Goal: Complete application form

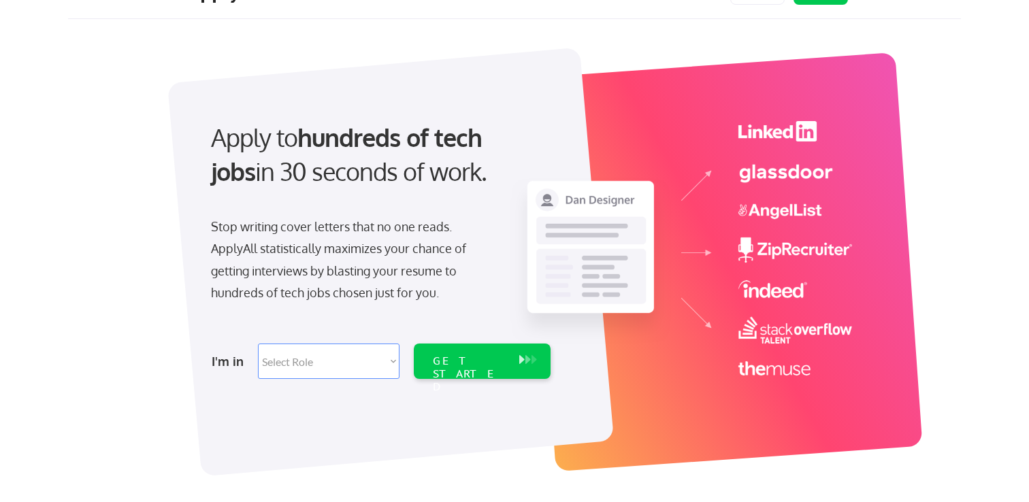
click at [394, 350] on select "Select Role Software Engineering Product Management Customer Success Sales UI/U…" at bounding box center [328, 361] width 141 height 35
select select ""engineering""
click at [258, 344] on select "Select Role Software Engineering Product Management Customer Success Sales UI/U…" at bounding box center [328, 361] width 141 height 35
select select ""engineering""
click at [474, 367] on div "GET STARTED" at bounding box center [469, 373] width 73 height 39
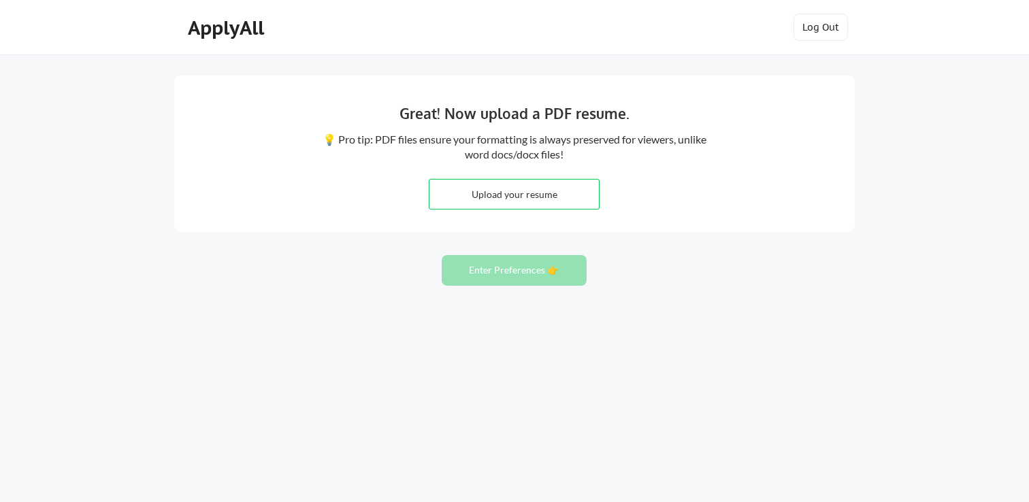
click at [561, 188] on input "file" at bounding box center [513, 194] width 169 height 29
type input "C:\fakepath\Sonny Chan Resume 2025.pdf"
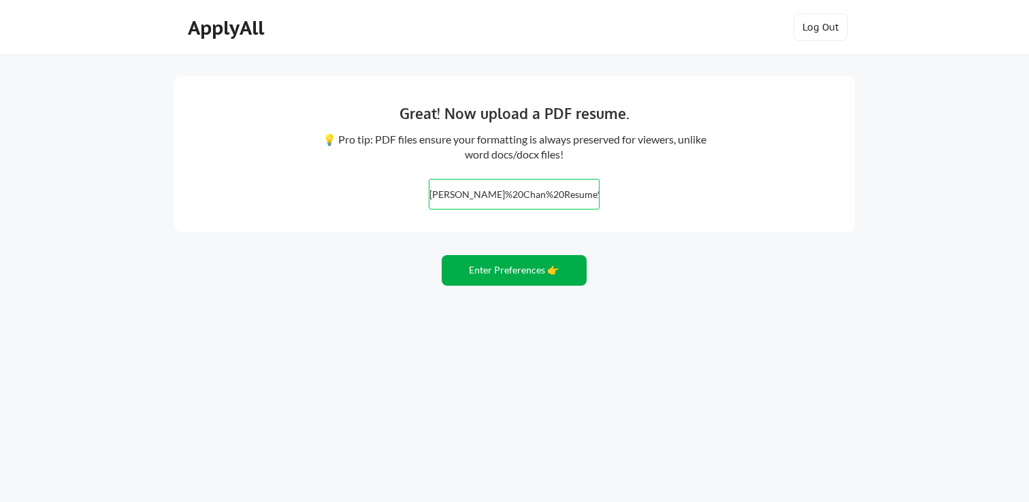
click at [544, 259] on button "Enter Preferences 👉" at bounding box center [513, 270] width 145 height 31
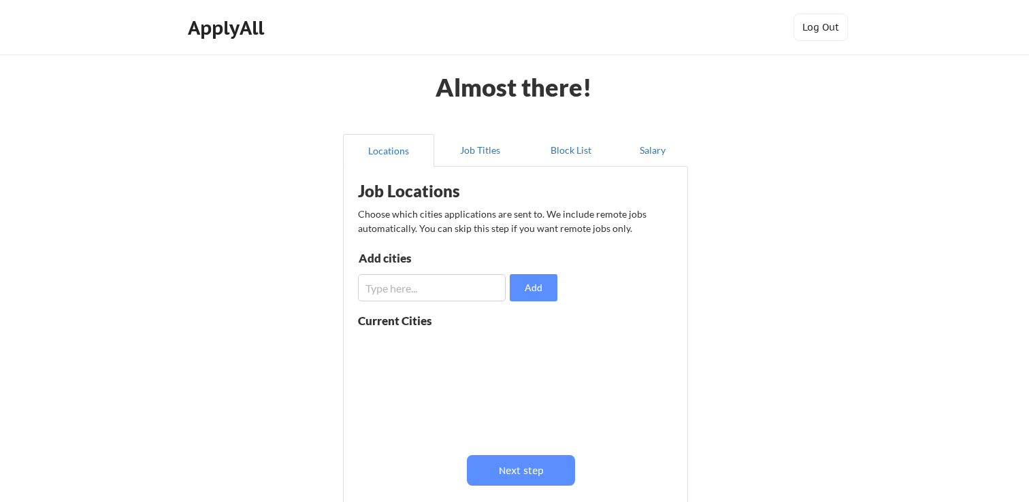
click at [407, 285] on input "input" at bounding box center [432, 287] width 148 height 27
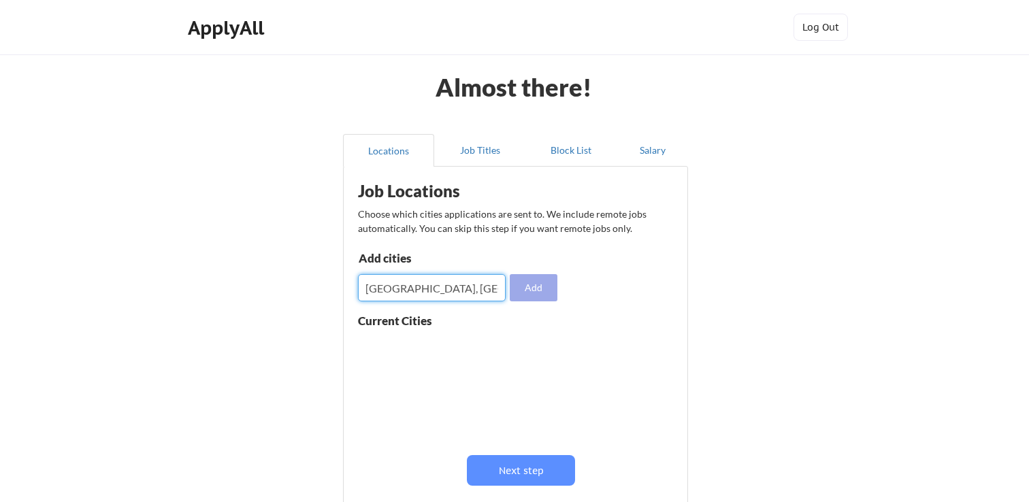
type input "Denver, CO"
click at [537, 284] on button "Add" at bounding box center [534, 287] width 48 height 27
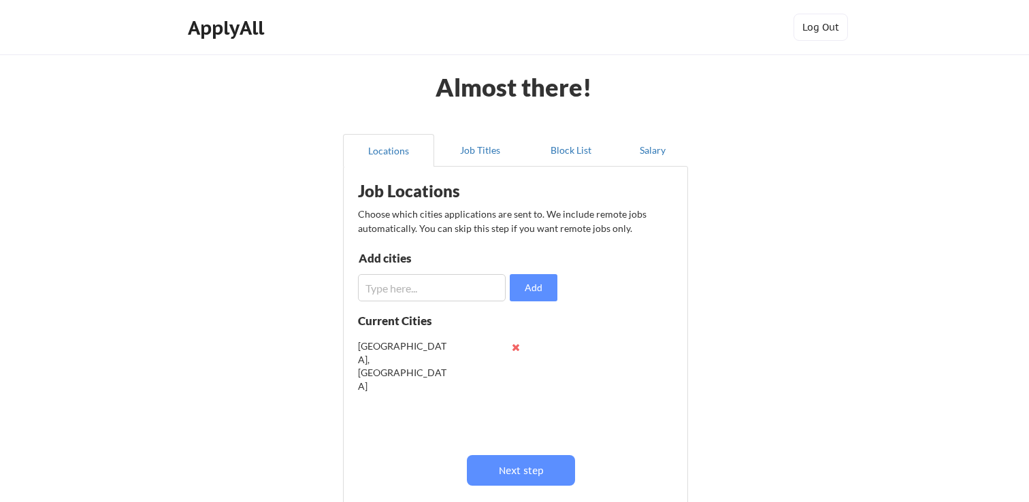
click at [628, 296] on div "Job Locations Choose which cities applications are sent to. We include remote j…" at bounding box center [517, 349] width 335 height 352
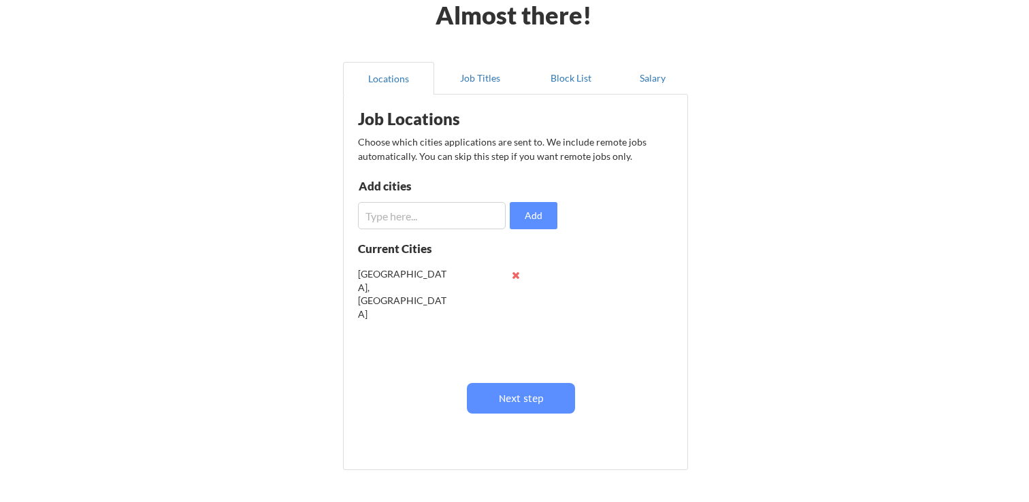
scroll to position [50, 0]
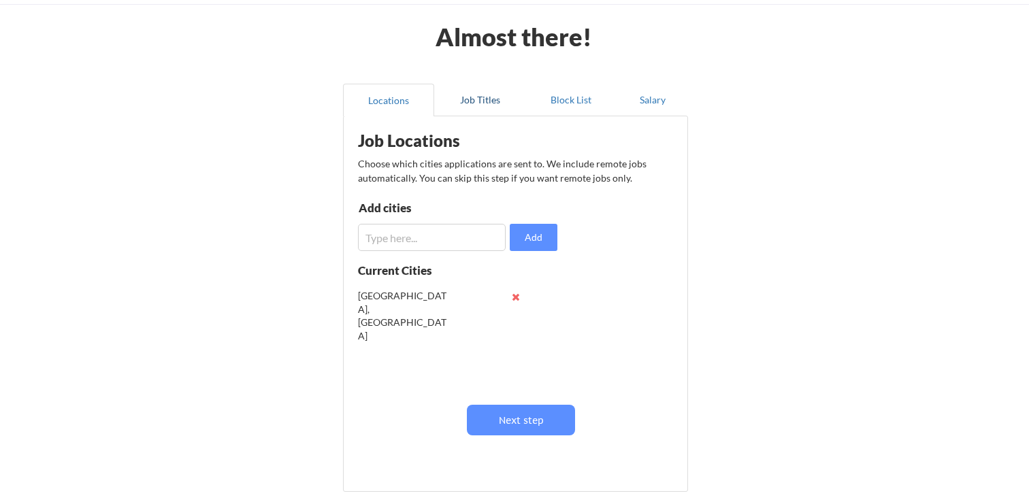
click at [484, 99] on button "Job Titles" at bounding box center [479, 100] width 91 height 33
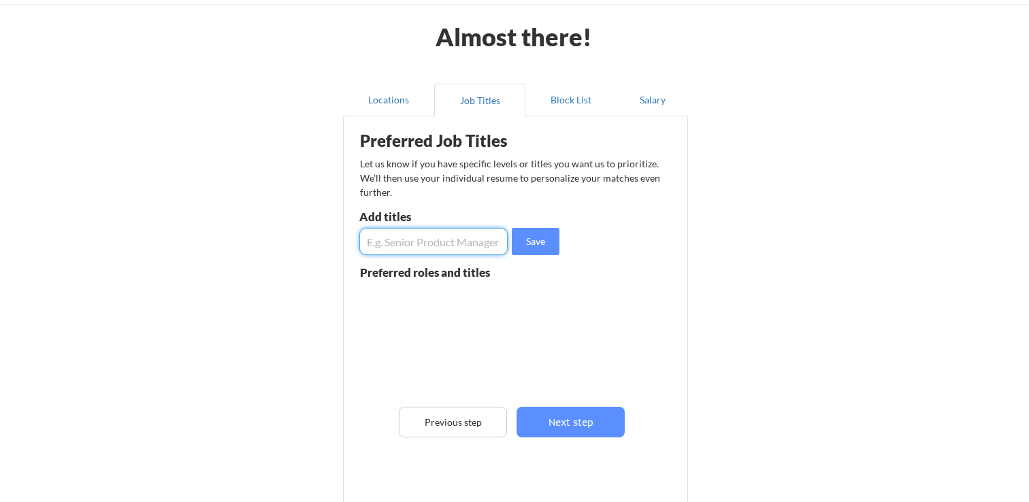
click at [456, 245] on input "input" at bounding box center [433, 241] width 148 height 27
type input "Senior Front End Engineer"
click at [544, 233] on button "Save" at bounding box center [536, 241] width 48 height 27
click at [610, 296] on div "Preferred Job Titles Let us know if you have specific levels or titles you want…" at bounding box center [517, 312] width 335 height 379
click at [576, 99] on button "Block List" at bounding box center [570, 100] width 91 height 33
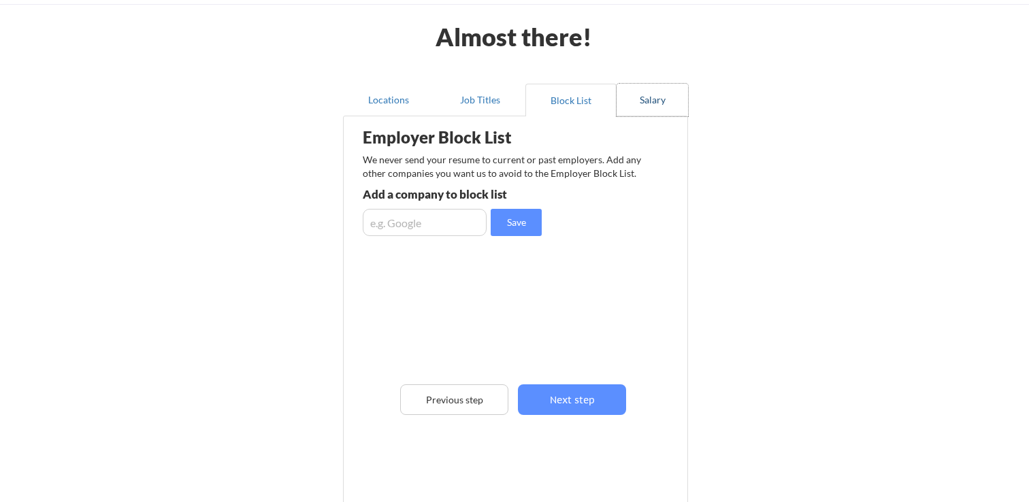
click at [644, 106] on button "Salary" at bounding box center [651, 100] width 71 height 33
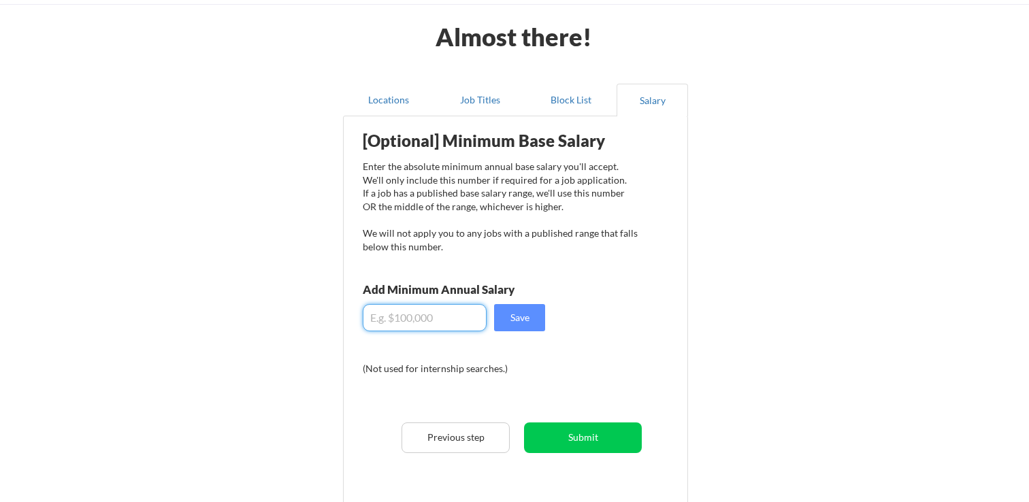
click at [457, 313] on input "input" at bounding box center [425, 317] width 124 height 27
type input "$150,000"
click at [518, 316] on button "Save" at bounding box center [519, 317] width 51 height 27
click at [452, 321] on input "input" at bounding box center [425, 317] width 124 height 27
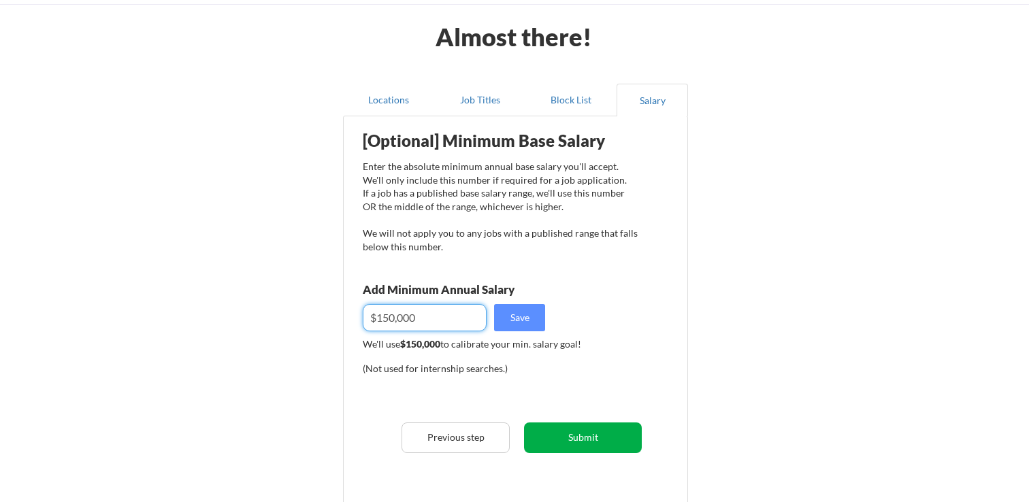
click at [571, 434] on button "Submit" at bounding box center [583, 437] width 118 height 31
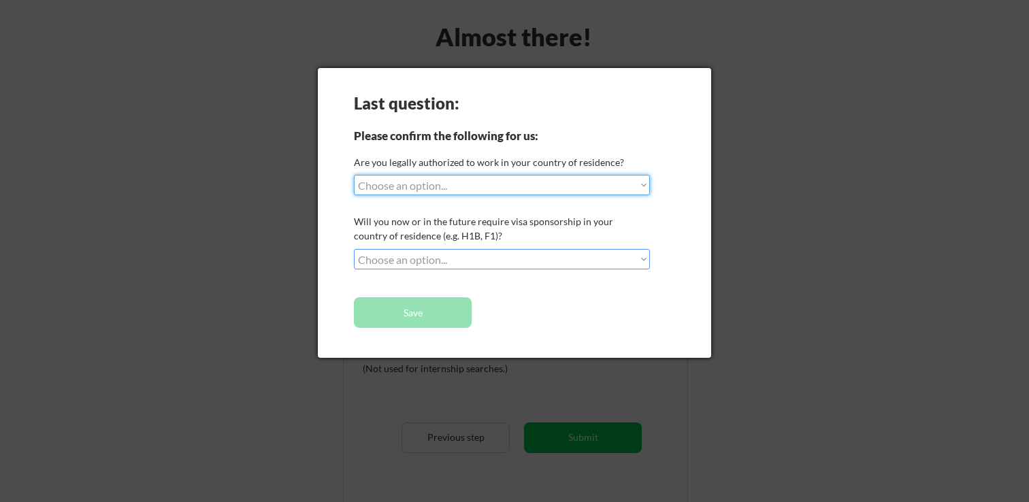
click at [580, 182] on select "Choose an option... Yes, I am a US Citizen Yes, I am a Canadian Citizen Yes, I …" at bounding box center [502, 185] width 296 height 20
select select ""yes__i_am_a_us_citizen""
click at [354, 175] on select "Choose an option... Yes, I am a US Citizen Yes, I am a Canadian Citizen Yes, I …" at bounding box center [502, 185] width 296 height 20
click at [539, 259] on select "Choose an option... No, I will not need sponsorship Yes, I will need sponsorship" at bounding box center [502, 259] width 296 height 20
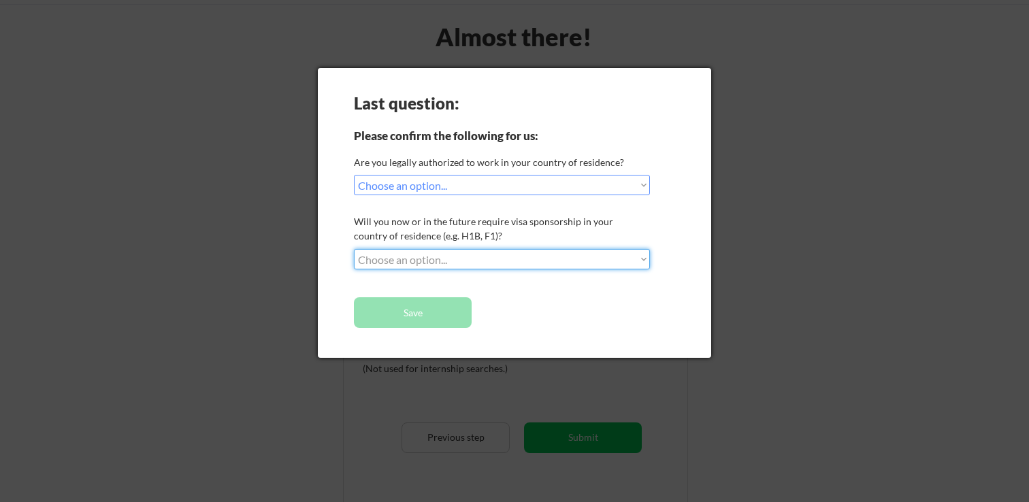
select select ""no__i_will_not_need_sponsorship""
click at [354, 249] on select "Choose an option... No, I will not need sponsorship Yes, I will need sponsorship" at bounding box center [502, 259] width 296 height 20
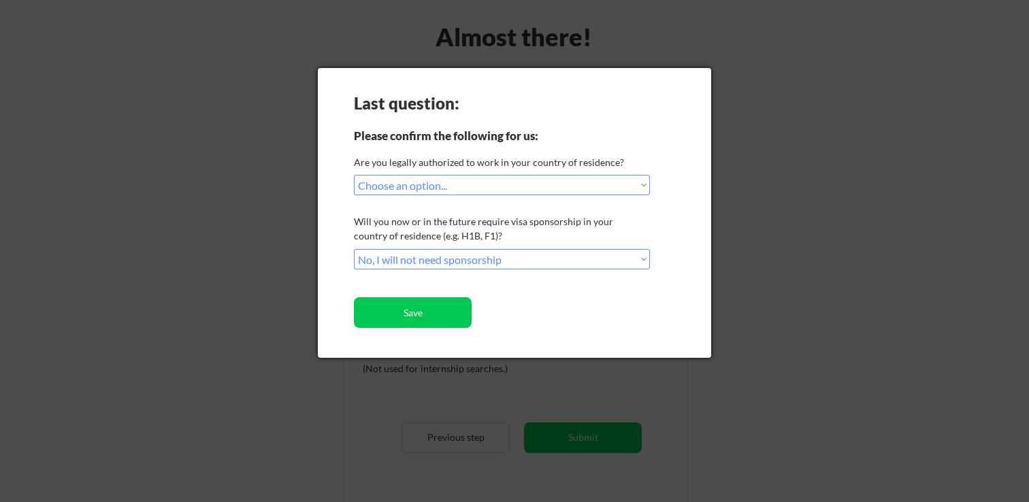
click at [513, 312] on div "Last question: Please confirm the following for us: Are you legally authorized …" at bounding box center [514, 213] width 393 height 290
click at [460, 310] on button "Save" at bounding box center [413, 312] width 118 height 31
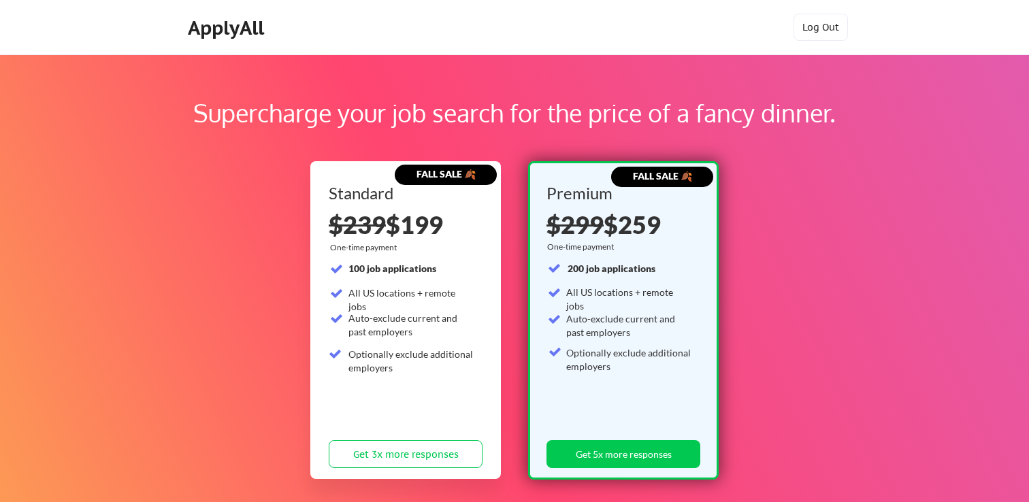
click at [513, 103] on div "Supercharge your job search for the price of a fancy dinner." at bounding box center [514, 113] width 854 height 37
